Goal: Navigation & Orientation: Find specific page/section

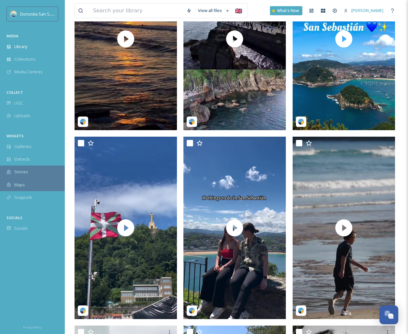
scroll to position [214, 0]
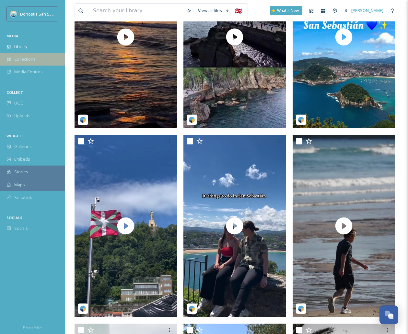
click at [39, 57] on div "Collections" at bounding box center [32, 59] width 65 height 13
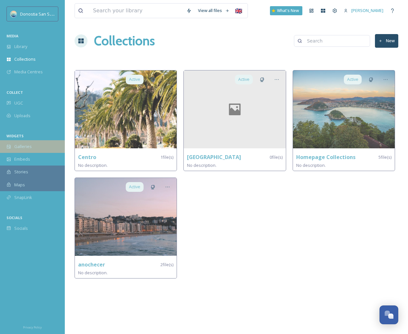
click at [41, 146] on div "Galleries" at bounding box center [32, 146] width 65 height 13
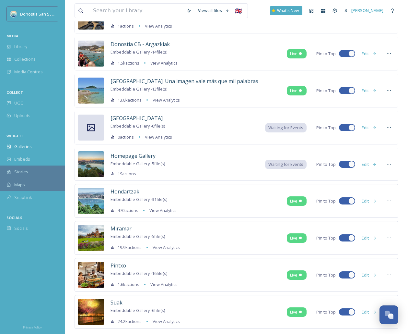
scroll to position [237, 0]
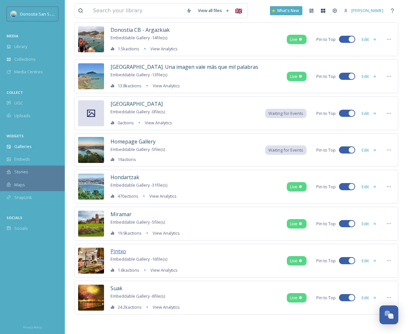
click at [119, 251] on span "Pintxo" at bounding box center [119, 250] width 16 height 7
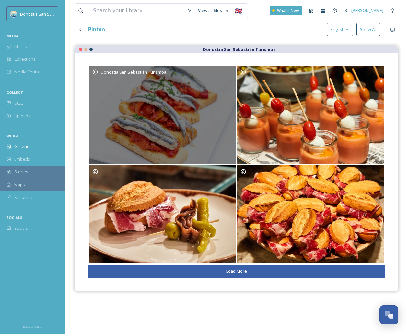
scroll to position [93, 0]
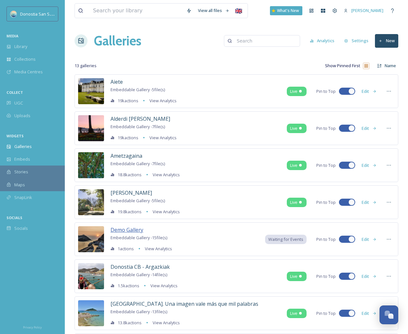
click at [126, 231] on span "Demo Gallery" at bounding box center [127, 229] width 33 height 7
